Goal: Information Seeking & Learning: Learn about a topic

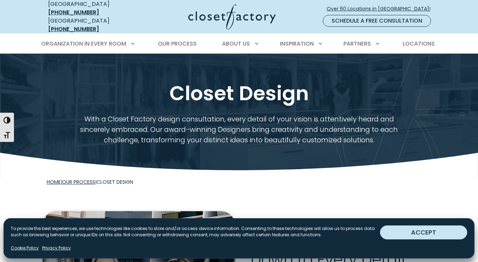
click at [401, 235] on button "ACCEPT" at bounding box center [423, 233] width 87 height 14
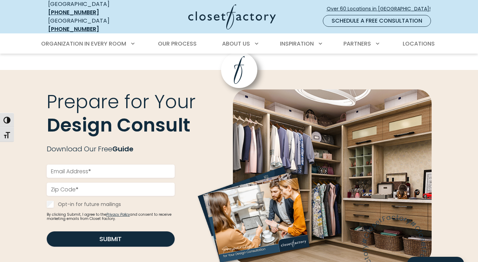
scroll to position [774, 0]
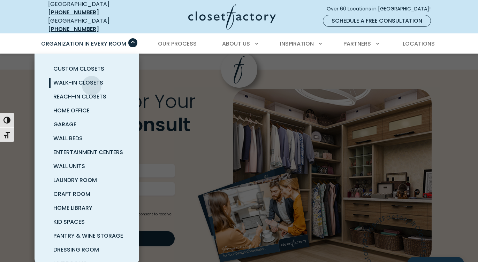
click at [92, 80] on span "Walk-In Closets" at bounding box center [78, 83] width 50 height 8
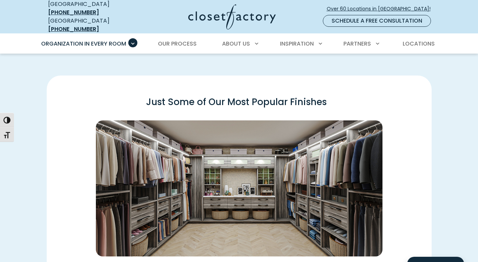
scroll to position [940, 0]
